Goal: Find specific page/section: Find specific page/section

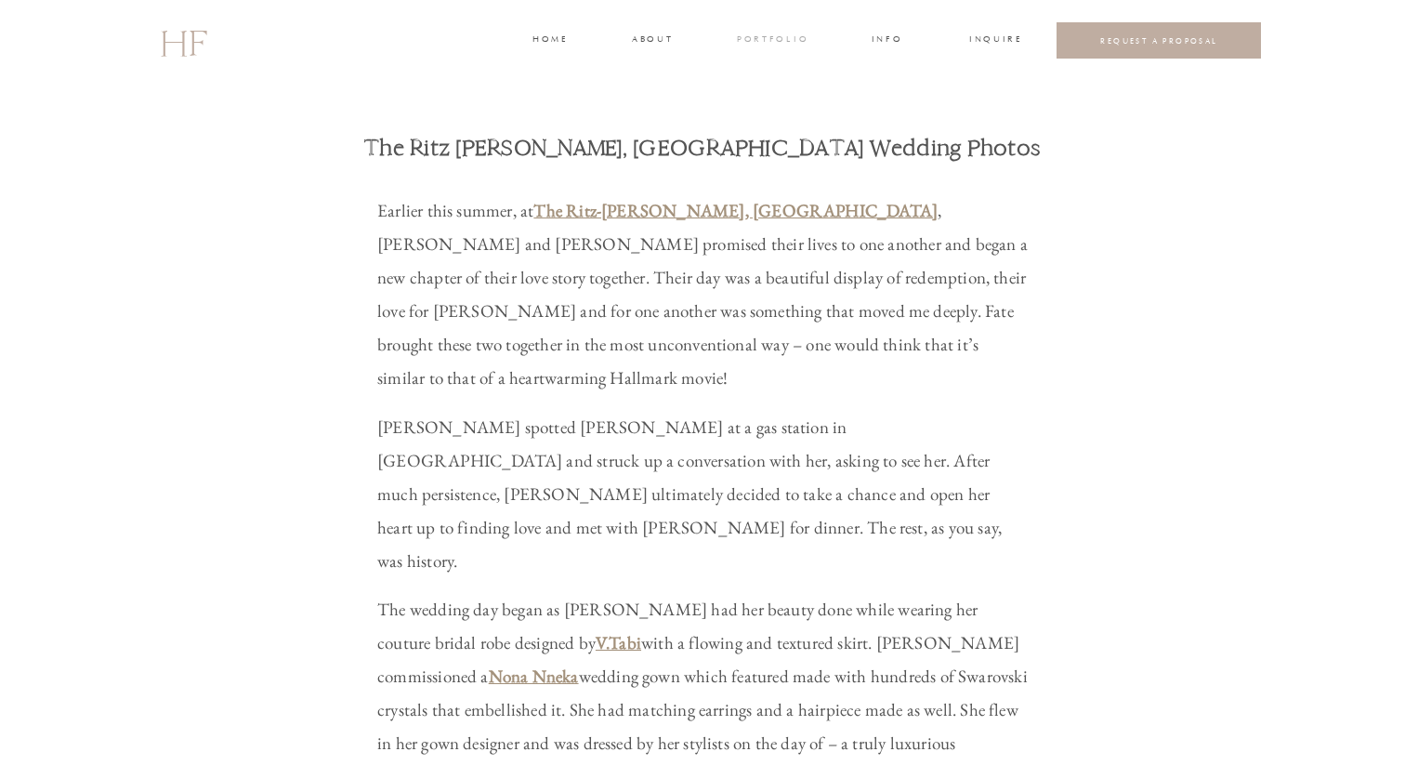
click at [788, 39] on h3 "portfolio" at bounding box center [772, 41] width 70 height 17
click at [784, 72] on div at bounding box center [770, 111] width 109 height 104
click at [784, 74] on h3 "WEDDINGS" at bounding box center [772, 82] width 65 height 17
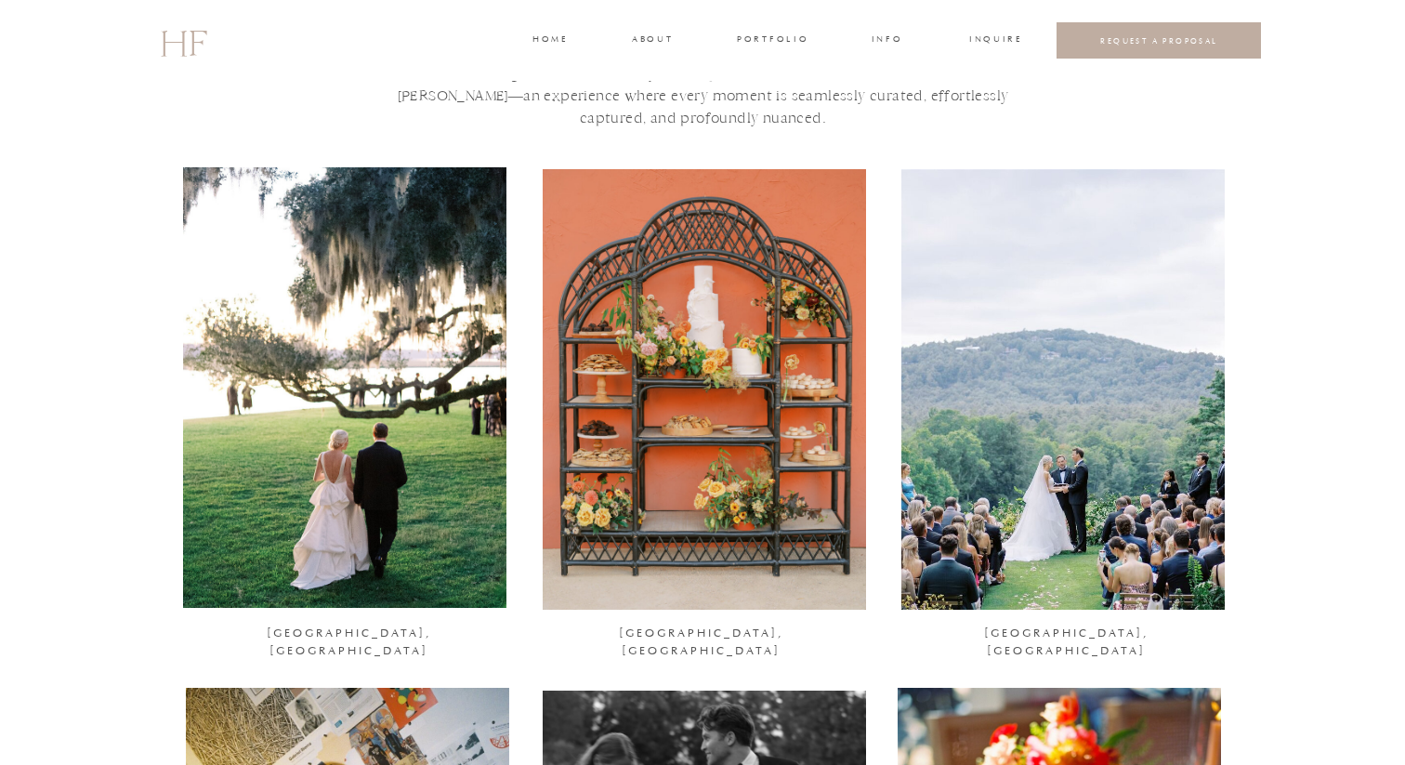
scroll to position [52, 0]
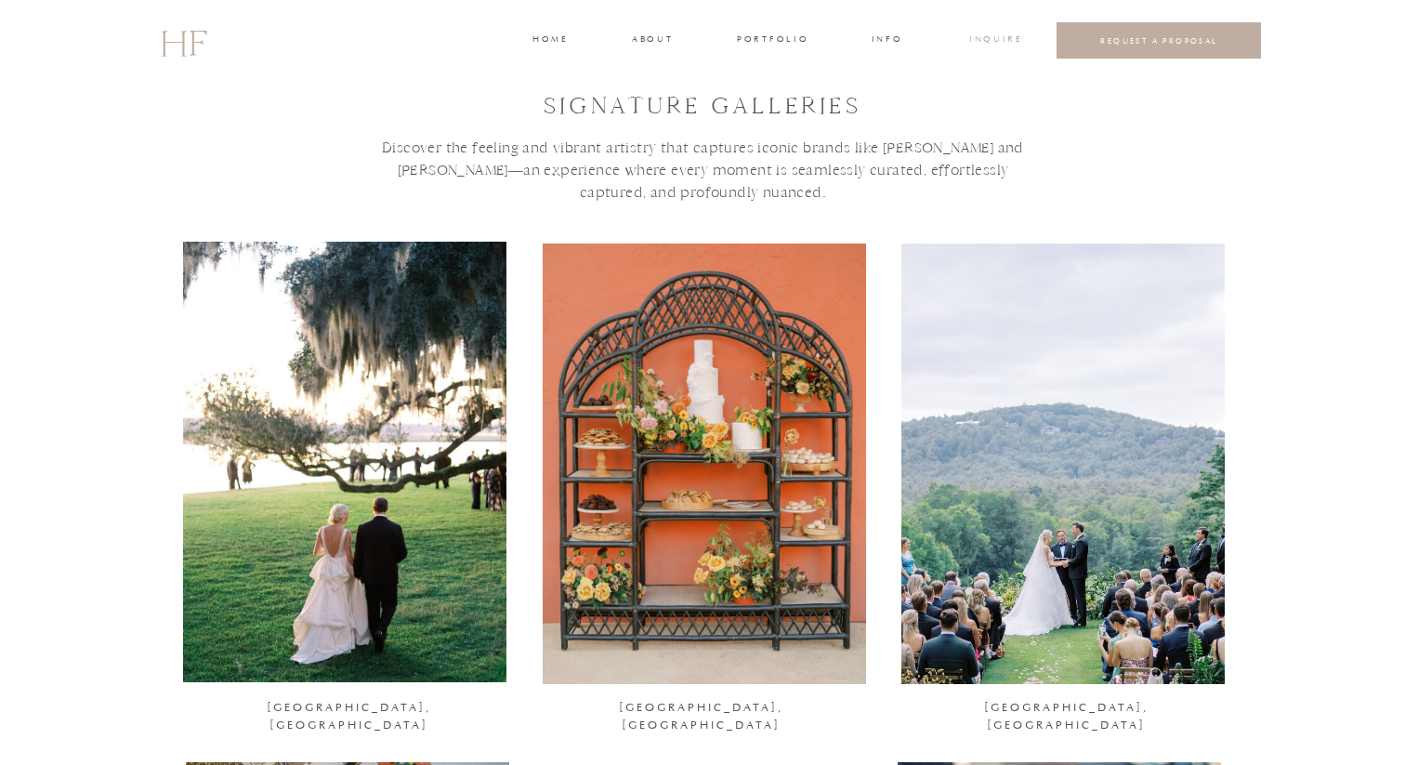
click at [1001, 42] on h3 "INQUIRE" at bounding box center [994, 41] width 50 height 17
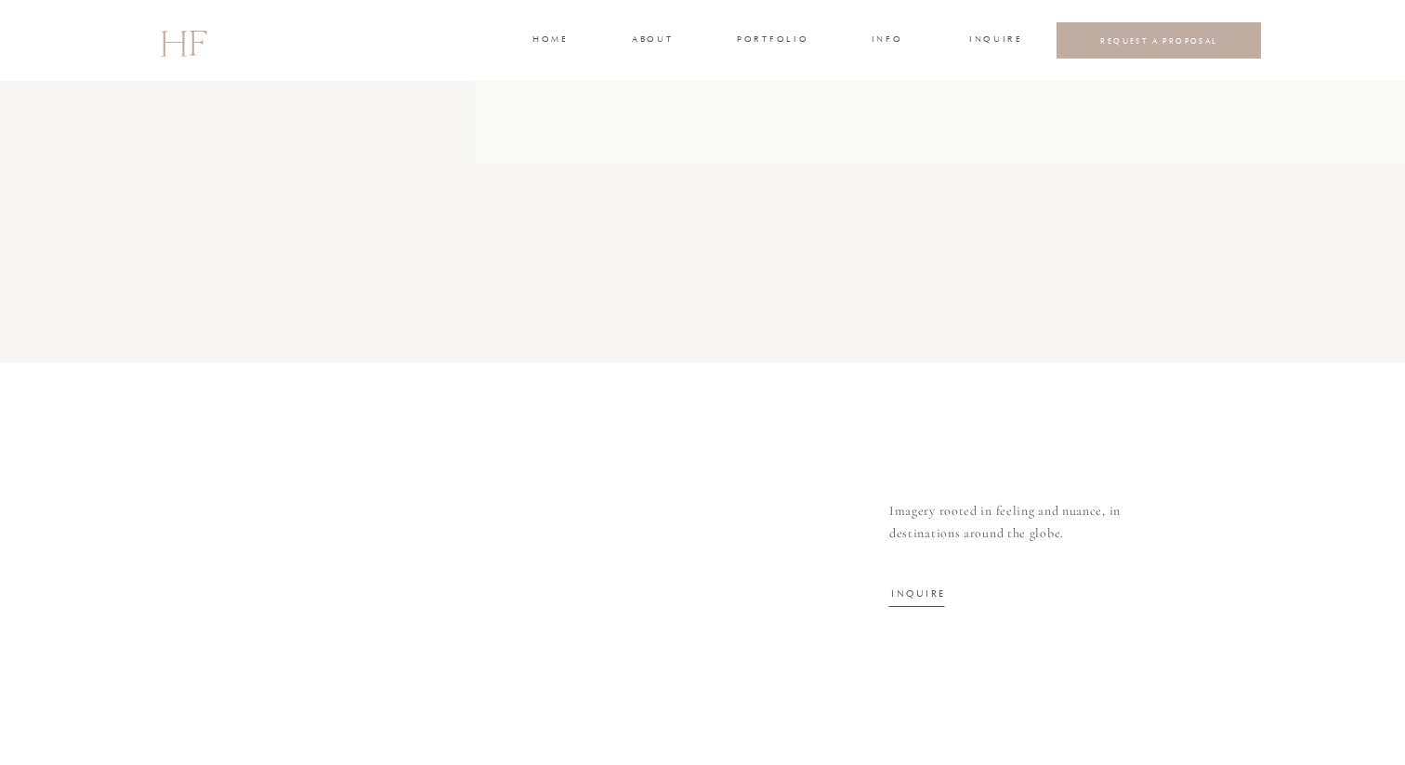
scroll to position [6093, 0]
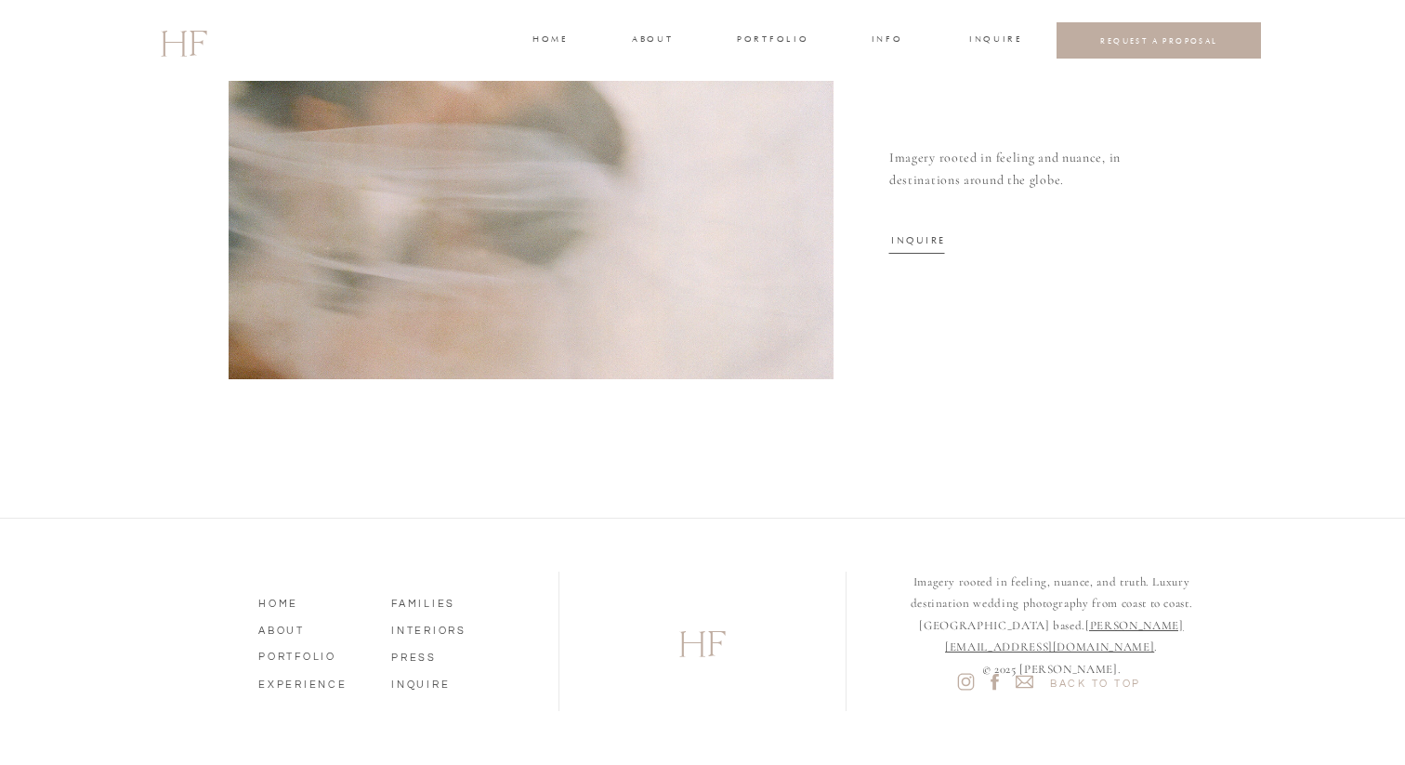
click at [964, 683] on icon at bounding box center [965, 681] width 21 height 21
